Goal: Transaction & Acquisition: Obtain resource

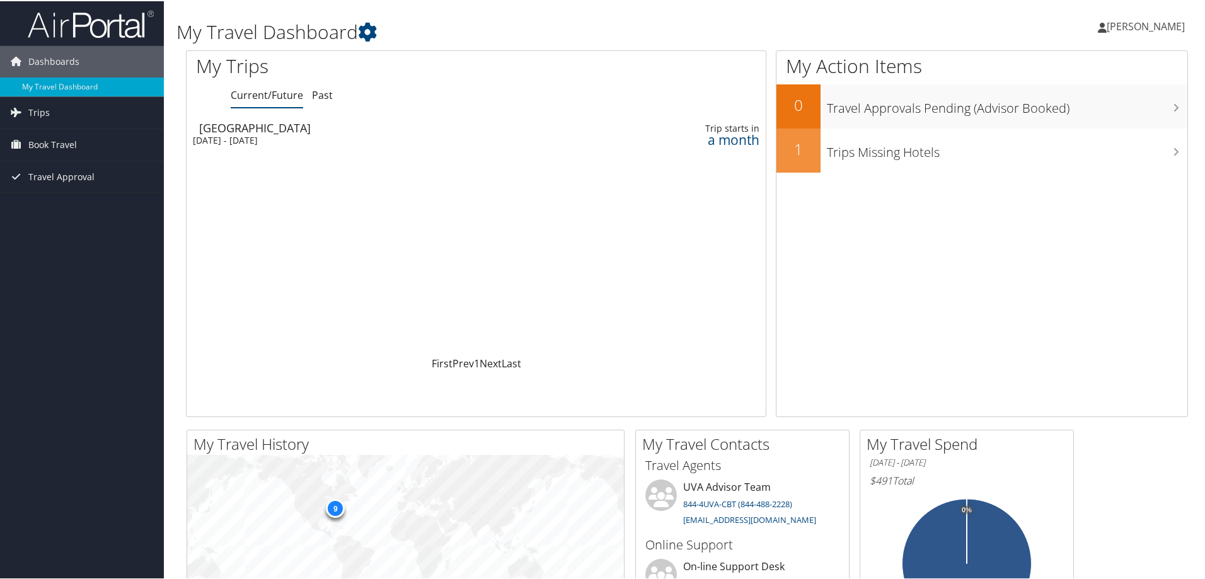
click at [248, 129] on div "[GEOGRAPHIC_DATA]" at bounding box center [381, 126] width 364 height 11
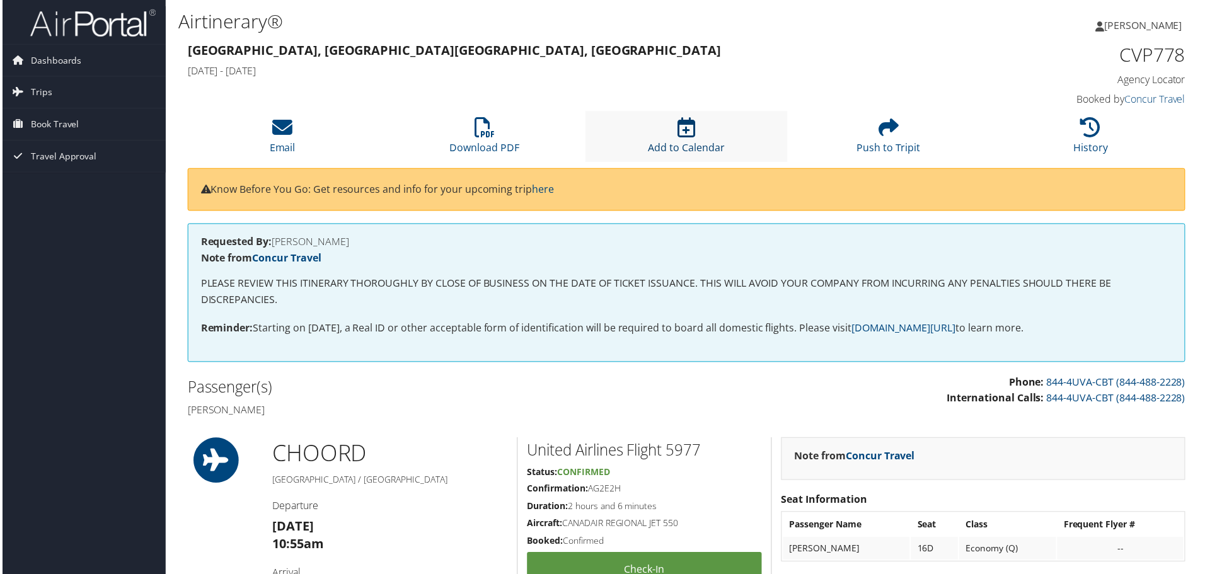
click at [691, 144] on link "Add to Calendar" at bounding box center [686, 140] width 77 height 30
click at [466, 141] on link "Download PDF" at bounding box center [484, 140] width 70 height 30
click at [308, 158] on li "Email" at bounding box center [281, 137] width 203 height 51
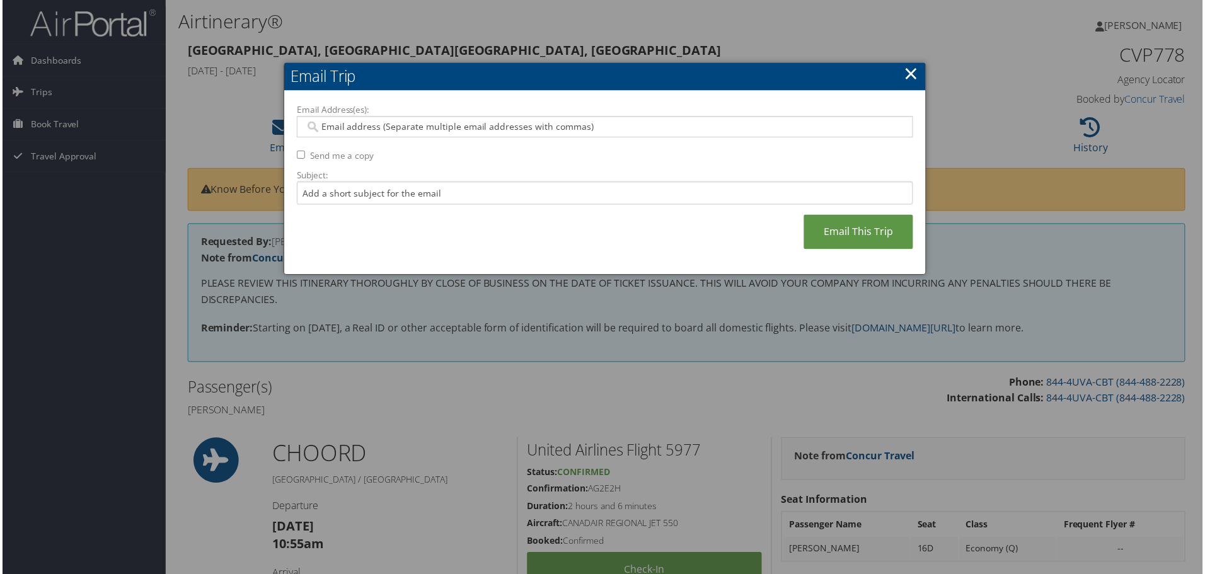
click at [361, 122] on input "Email Address(es):" at bounding box center [605, 127] width 602 height 13
type input "dzx9ph@virginia.edu"
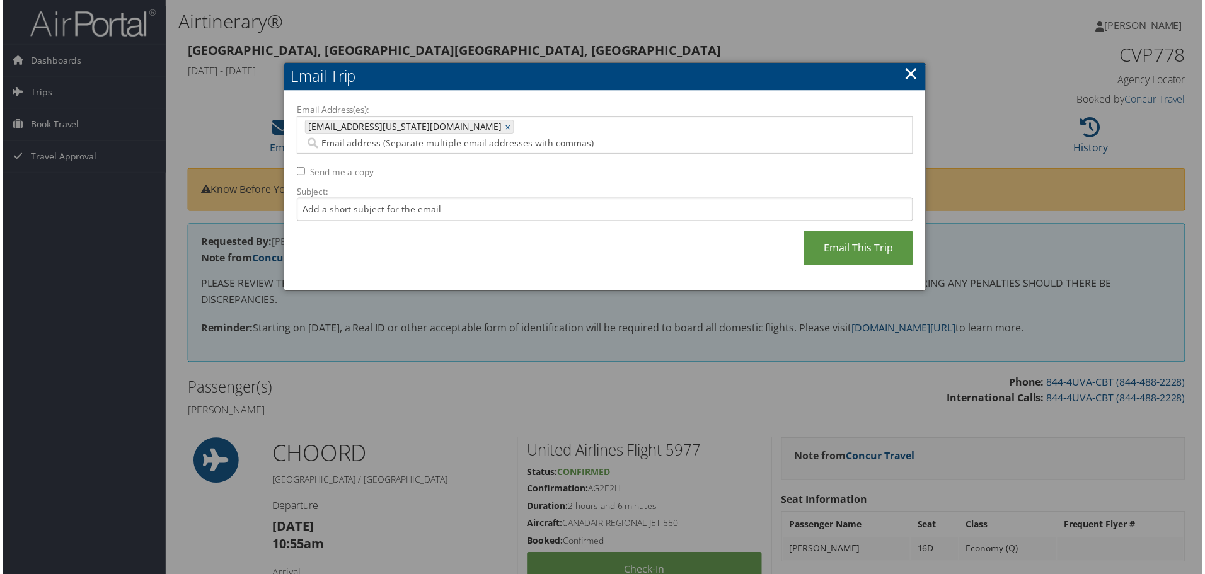
click at [400, 186] on label "Subject:" at bounding box center [604, 192] width 619 height 13
click at [400, 198] on input "Subject:" at bounding box center [604, 209] width 619 height 23
click at [392, 198] on input "Subject:" at bounding box center [604, 209] width 619 height 23
type input "educause"
click at [857, 239] on link "Email This Trip" at bounding box center [860, 249] width 110 height 35
